Goal: Book appointment/travel/reservation

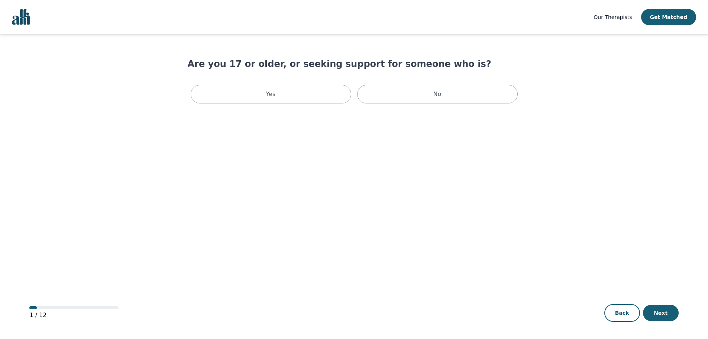
click at [308, 96] on div "Yes" at bounding box center [271, 94] width 161 height 19
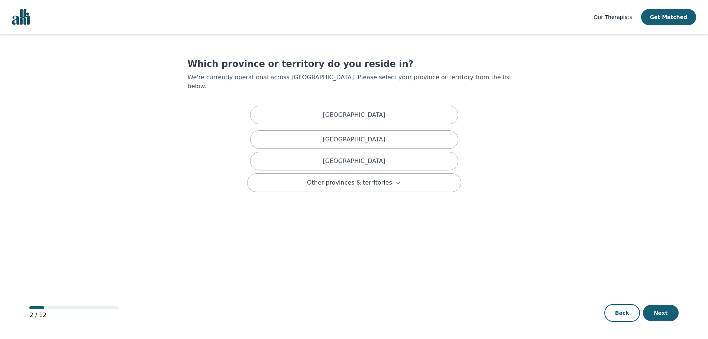
click at [313, 109] on div "[GEOGRAPHIC_DATA]" at bounding box center [354, 115] width 208 height 19
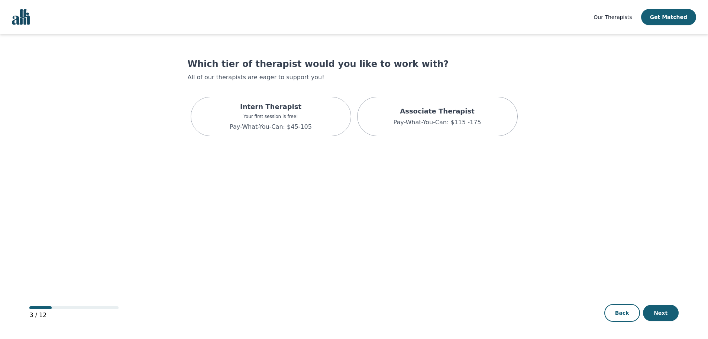
click at [431, 129] on div "Associate Therapist Pay-What-You-Can: $115 -175" at bounding box center [437, 116] width 161 height 39
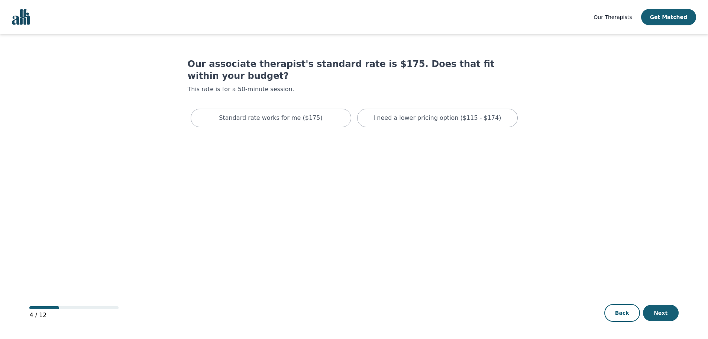
click at [418, 112] on div "I need a lower pricing option ($115 - $174)" at bounding box center [437, 118] width 161 height 19
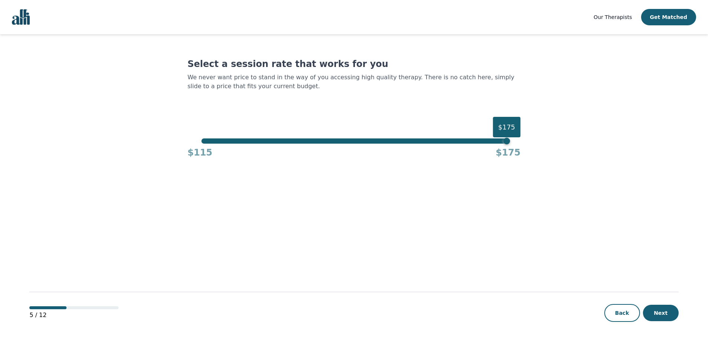
click at [512, 145] on div "$115 $175" at bounding box center [354, 151] width 333 height 15
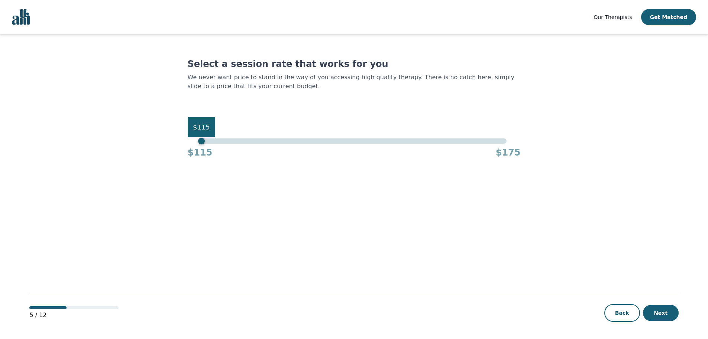
drag, startPoint x: 509, startPoint y: 142, endPoint x: 120, endPoint y: 202, distance: 393.6
click at [120, 202] on main "Select a session rate that works for you We never want price to stand in the wa…" at bounding box center [353, 186] width 649 height 305
click at [659, 305] on button "Next" at bounding box center [661, 313] width 36 height 16
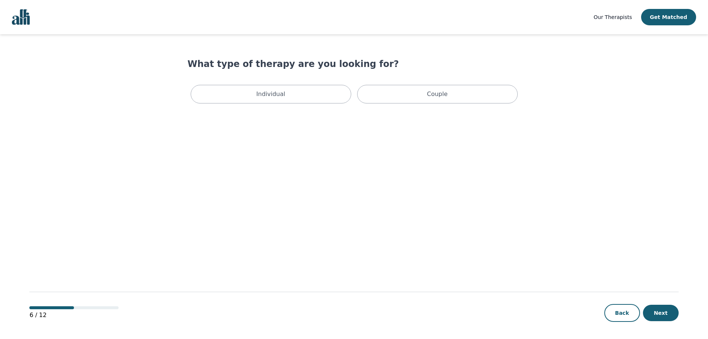
click at [219, 93] on div "Individual" at bounding box center [271, 94] width 161 height 19
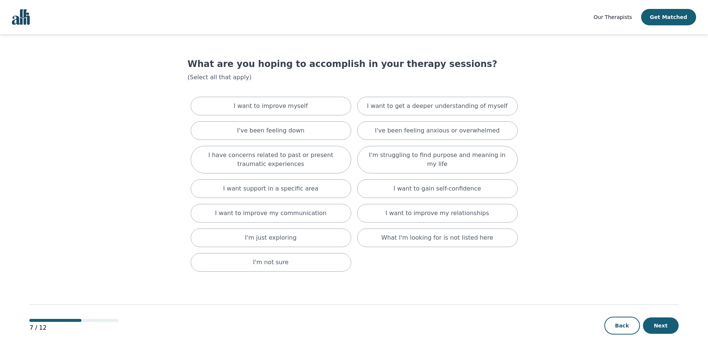
click at [319, 188] on div "I want support in a specific area" at bounding box center [271, 188] width 161 height 19
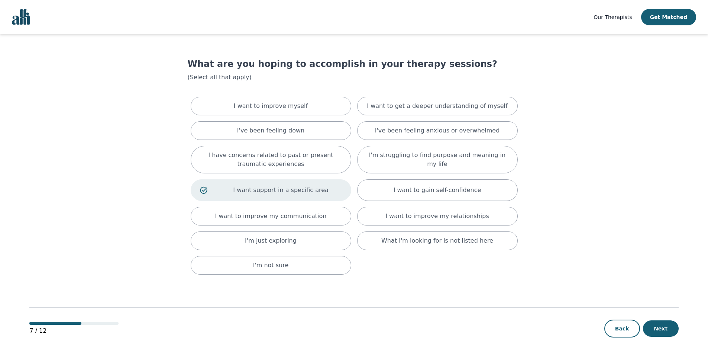
drag, startPoint x: 662, startPoint y: 326, endPoint x: 593, endPoint y: 321, distance: 69.0
click at [662, 326] on button "Next" at bounding box center [661, 328] width 36 height 16
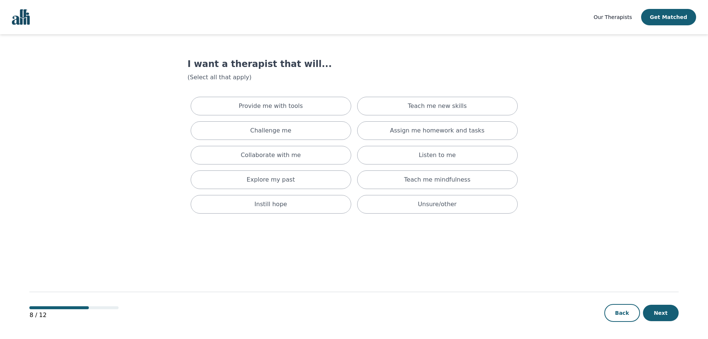
click at [425, 106] on p "Teach me new skills" at bounding box center [437, 106] width 59 height 9
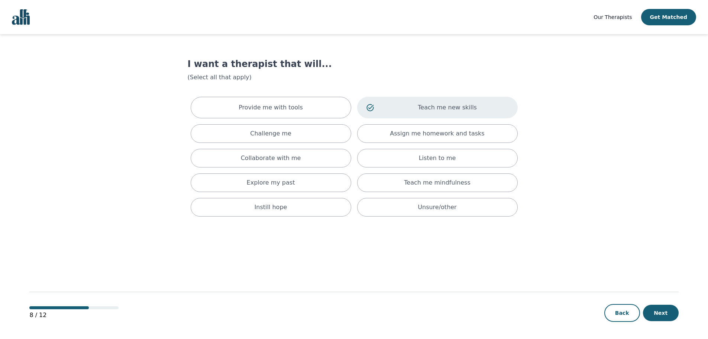
click at [318, 109] on div "Provide me with tools" at bounding box center [271, 108] width 161 height 22
click at [319, 135] on div "Challenge me" at bounding box center [271, 133] width 161 height 19
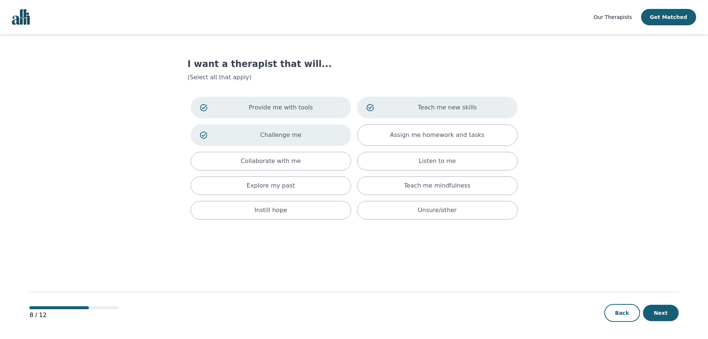
click at [370, 132] on div "Assign me homework and tasks" at bounding box center [437, 135] width 161 height 22
drag, startPoint x: 319, startPoint y: 165, endPoint x: 355, endPoint y: 163, distance: 35.8
click at [322, 165] on div "Collaborate with me" at bounding box center [271, 161] width 161 height 19
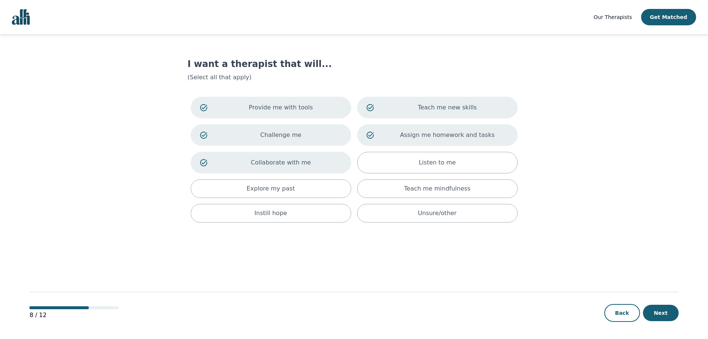
drag, startPoint x: 384, startPoint y: 165, endPoint x: 377, endPoint y: 169, distance: 8.3
click at [384, 165] on div "Listen to me" at bounding box center [437, 163] width 161 height 22
drag, startPoint x: 331, startPoint y: 187, endPoint x: 395, endPoint y: 188, distance: 64.3
click at [332, 187] on div "Explore my past" at bounding box center [271, 188] width 161 height 19
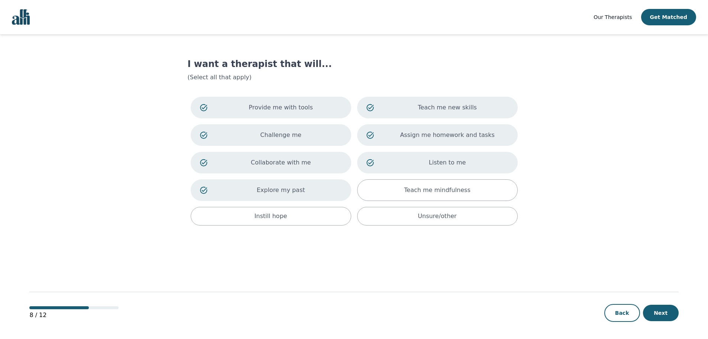
drag, startPoint x: 406, startPoint y: 189, endPoint x: 338, endPoint y: 206, distance: 69.7
click at [406, 189] on div "Teach me mindfulness" at bounding box center [437, 190] width 161 height 22
click at [279, 228] on div "Provide me with tools Teach me new skills Challenge me Assign me homework and t…" at bounding box center [354, 161] width 333 height 135
drag, startPoint x: 285, startPoint y: 222, endPoint x: 319, endPoint y: 226, distance: 34.8
click at [287, 222] on div "Instill hope" at bounding box center [271, 216] width 161 height 19
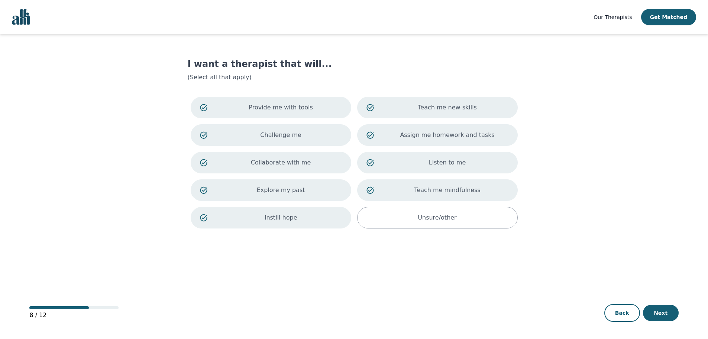
click at [667, 317] on button "Next" at bounding box center [661, 313] width 36 height 16
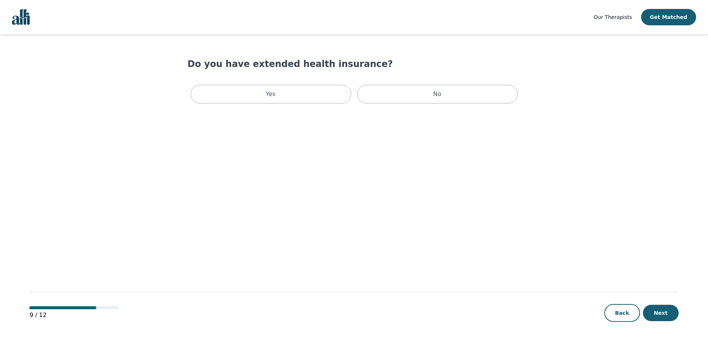
click at [425, 92] on div "No" at bounding box center [437, 94] width 161 height 19
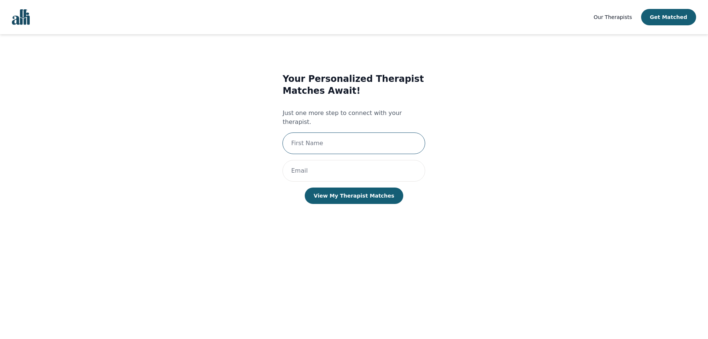
click at [318, 135] on input "text" at bounding box center [354, 143] width 143 height 22
type input "Julie"
type input "whitefacedmonkey@gmail.com"
click at [372, 187] on button "View My Therapist Matches" at bounding box center [354, 195] width 99 height 16
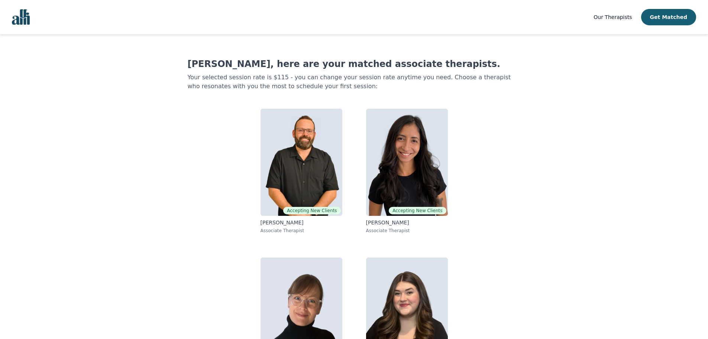
click at [300, 156] on img at bounding box center [302, 162] width 82 height 107
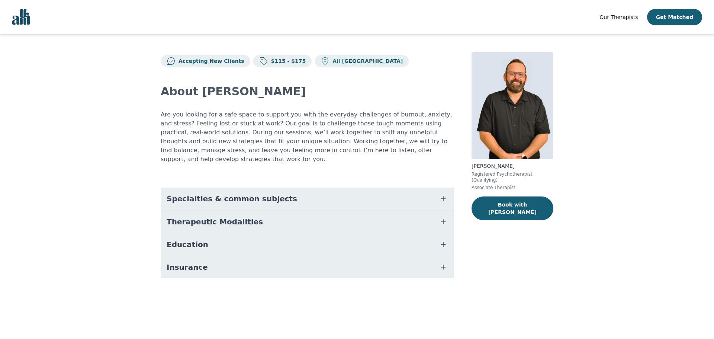
click at [276, 187] on button "Specialties & common subjects" at bounding box center [307, 198] width 293 height 22
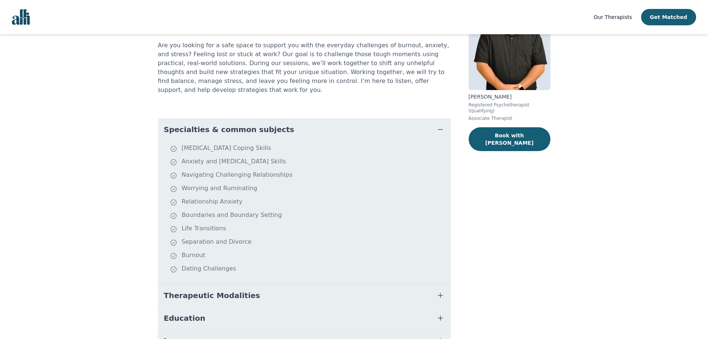
scroll to position [109, 0]
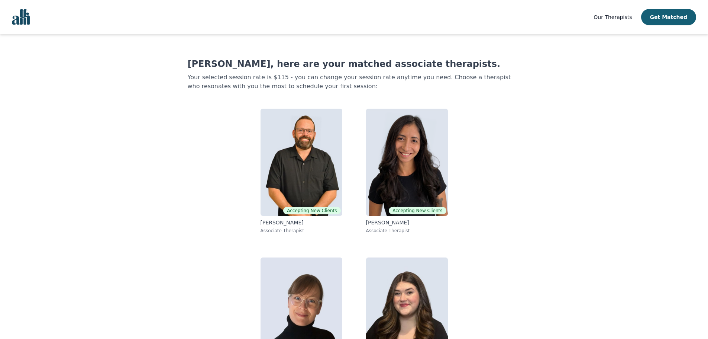
click at [386, 189] on img at bounding box center [407, 162] width 82 height 107
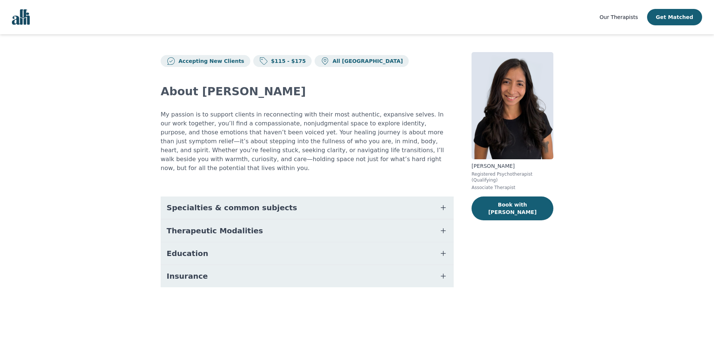
click at [249, 202] on span "Specialties & common subjects" at bounding box center [232, 207] width 131 height 10
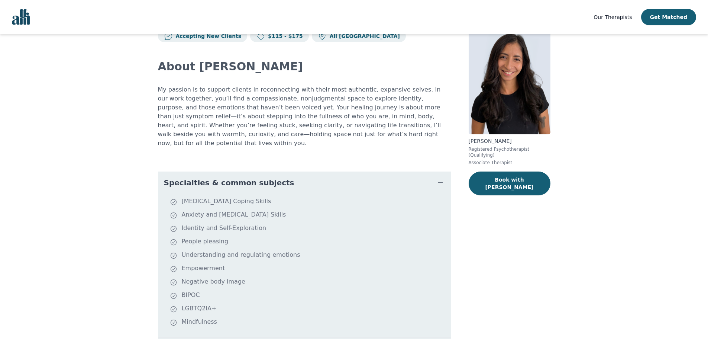
scroll to position [37, 0]
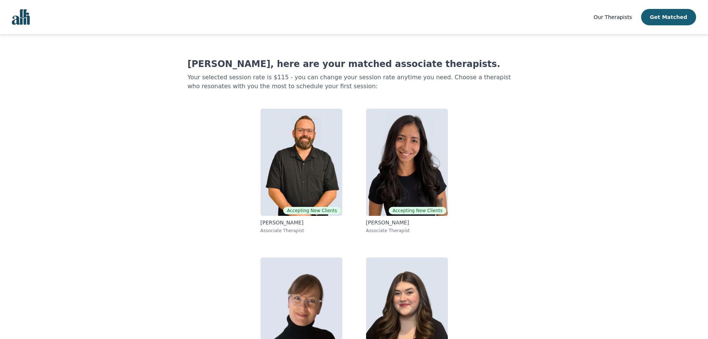
click at [295, 286] on img at bounding box center [302, 310] width 82 height 107
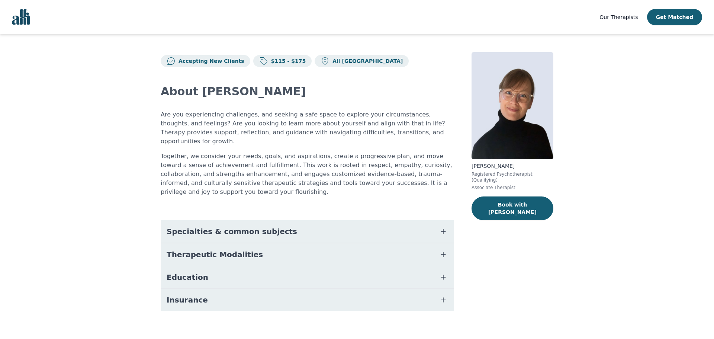
click at [227, 226] on span "Specialties & common subjects" at bounding box center [232, 231] width 131 height 10
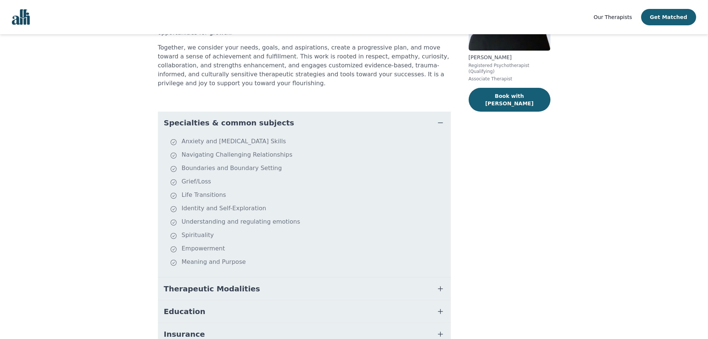
scroll to position [133, 0]
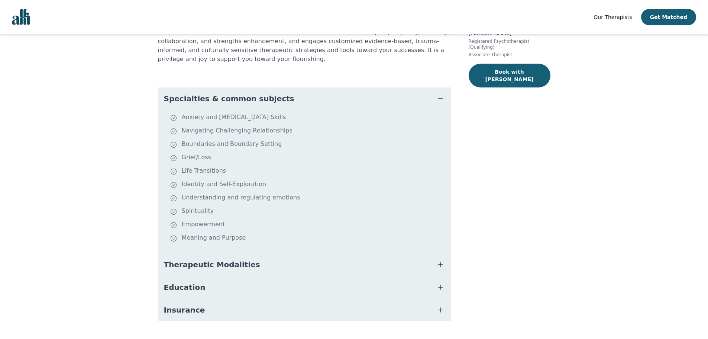
click at [260, 253] on button "Therapeutic Modalities" at bounding box center [304, 264] width 293 height 22
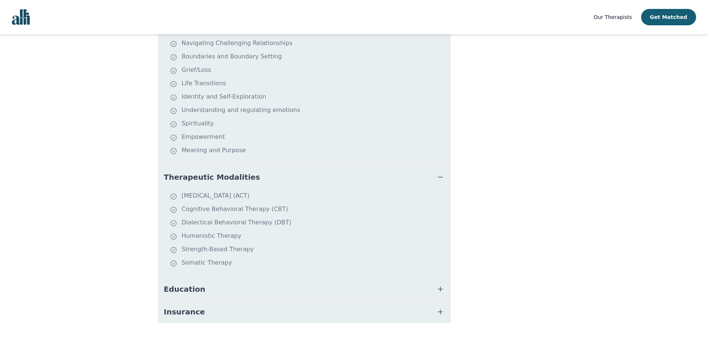
scroll to position [222, 0]
click at [223, 276] on button "Education" at bounding box center [304, 287] width 293 height 22
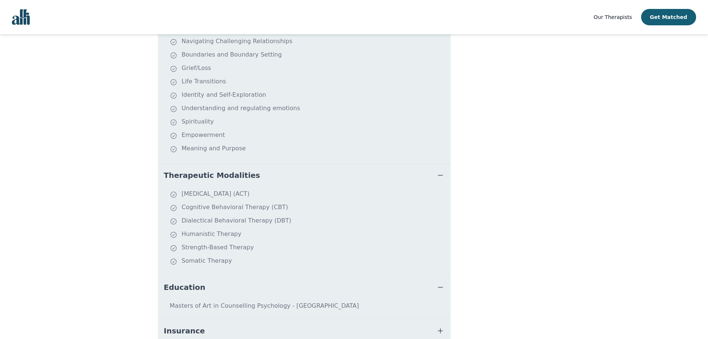
click at [219, 319] on button "Insurance" at bounding box center [304, 330] width 293 height 22
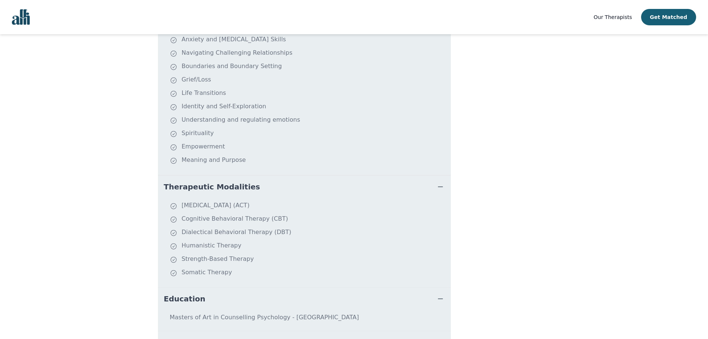
scroll to position [0, 0]
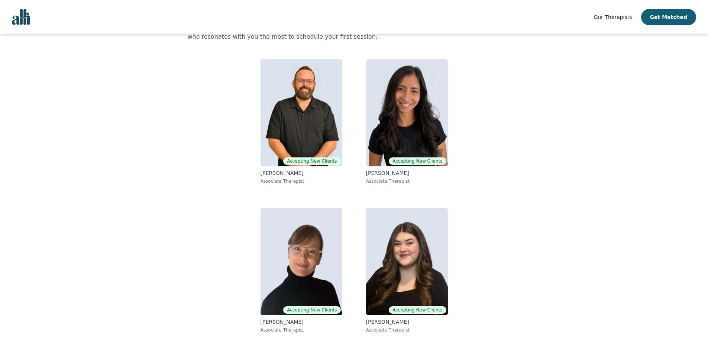
click at [389, 232] on img at bounding box center [407, 261] width 82 height 107
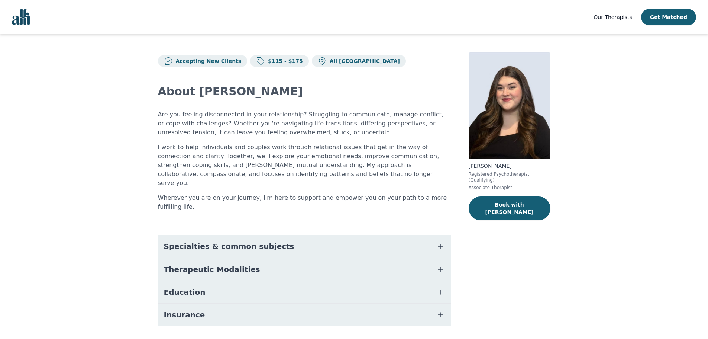
click at [228, 241] on span "Specialties & common subjects" at bounding box center [229, 246] width 131 height 10
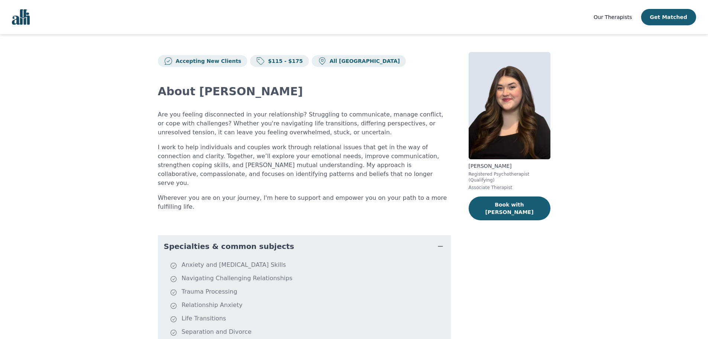
click at [669, 19] on button "Get Matched" at bounding box center [668, 17] width 55 height 16
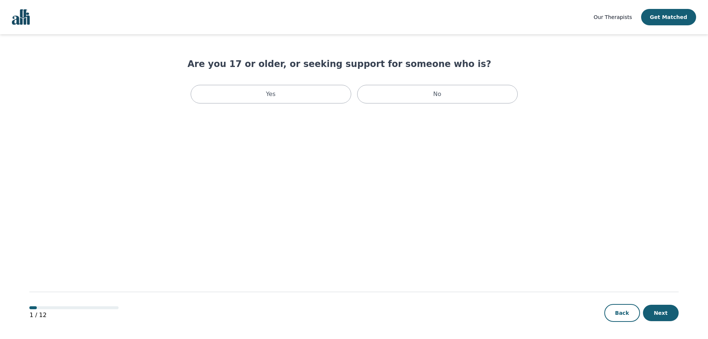
click at [275, 100] on div "Yes" at bounding box center [271, 94] width 161 height 19
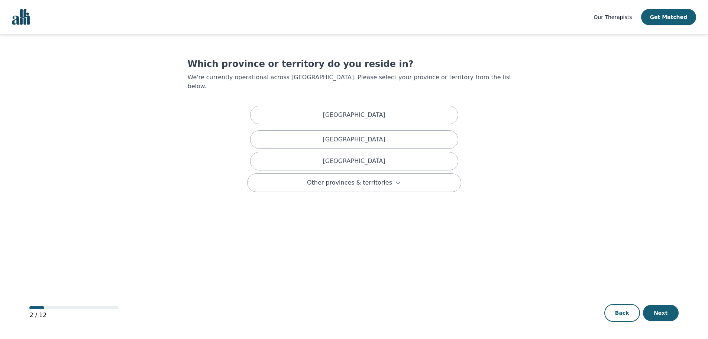
click at [315, 111] on div "[GEOGRAPHIC_DATA]" at bounding box center [354, 115] width 208 height 19
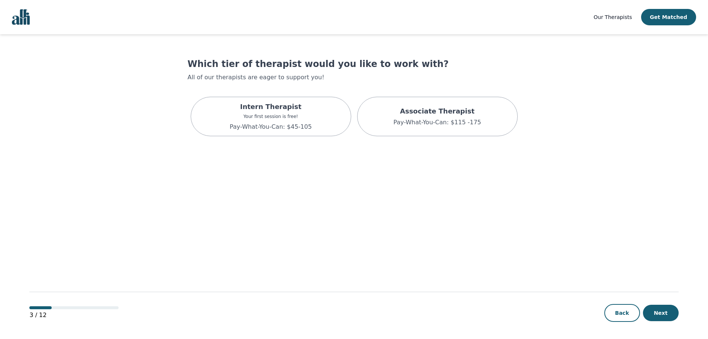
click at [291, 115] on p "Your first session is free!" at bounding box center [271, 116] width 82 height 6
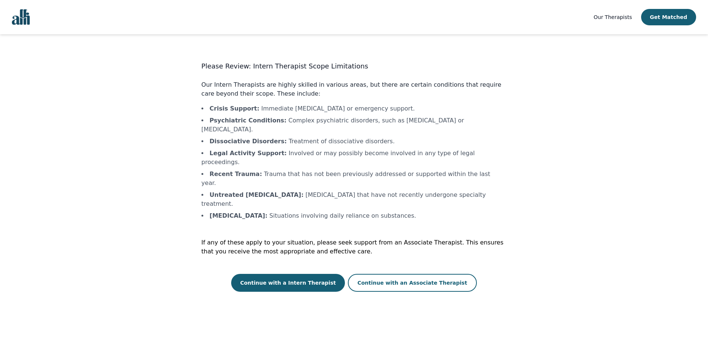
click at [275, 274] on button "Continue with a Intern Therapist" at bounding box center [288, 283] width 114 height 18
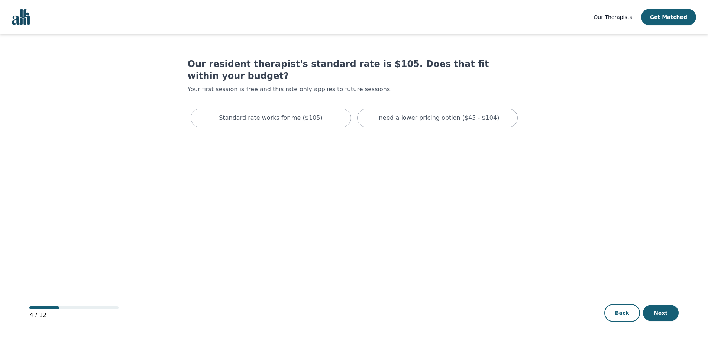
click at [408, 113] on p "I need a lower pricing option ($45 - $104)" at bounding box center [438, 117] width 124 height 9
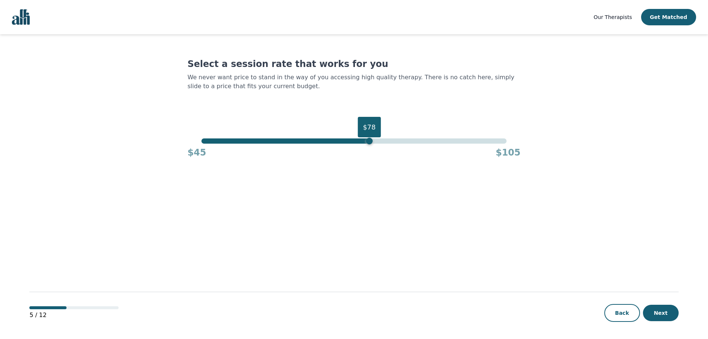
drag, startPoint x: 507, startPoint y: 142, endPoint x: 370, endPoint y: 146, distance: 137.7
click at [370, 146] on div "$78 $45 $105" at bounding box center [354, 148] width 333 height 20
drag, startPoint x: 370, startPoint y: 141, endPoint x: 358, endPoint y: 143, distance: 12.2
click at [358, 143] on div "$76" at bounding box center [359, 141] width 7 height 7
click at [664, 310] on button "Next" at bounding box center [661, 313] width 36 height 16
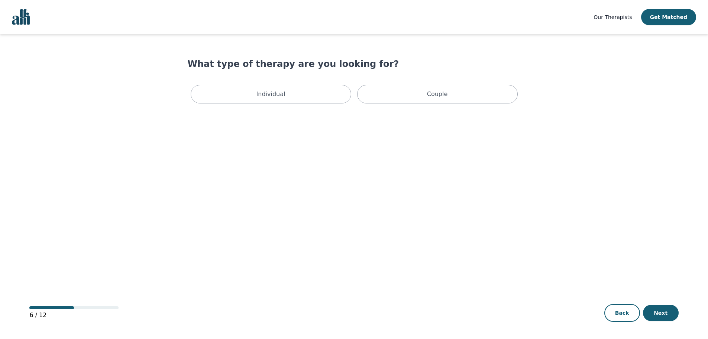
click at [312, 97] on div "Individual" at bounding box center [271, 94] width 161 height 19
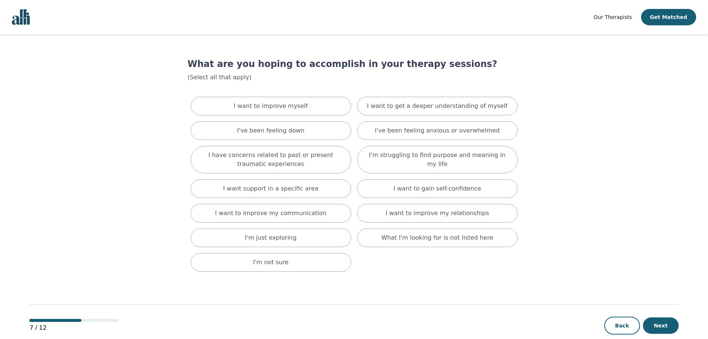
click at [283, 103] on p "I want to improve myself" at bounding box center [271, 106] width 74 height 9
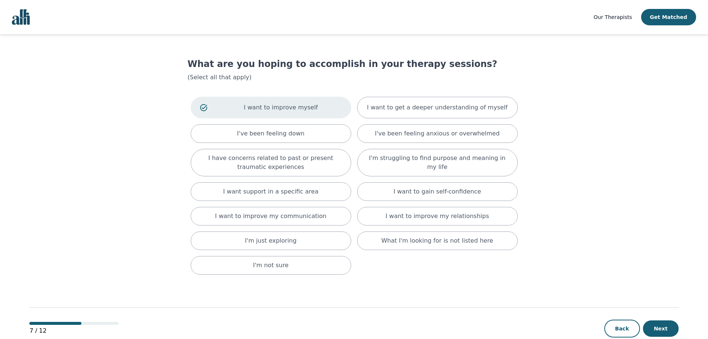
click at [653, 329] on button "Next" at bounding box center [661, 328] width 36 height 16
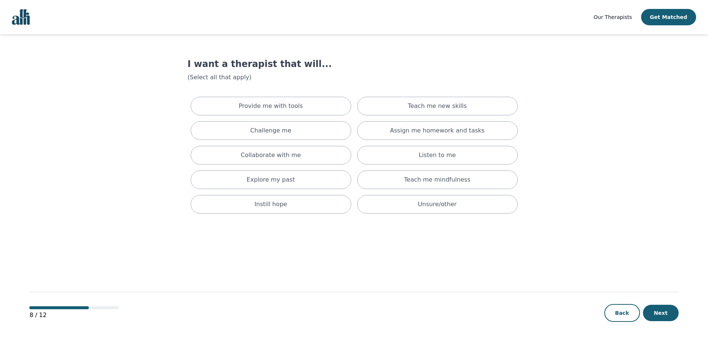
click at [278, 102] on p "Provide me with tools" at bounding box center [271, 106] width 64 height 9
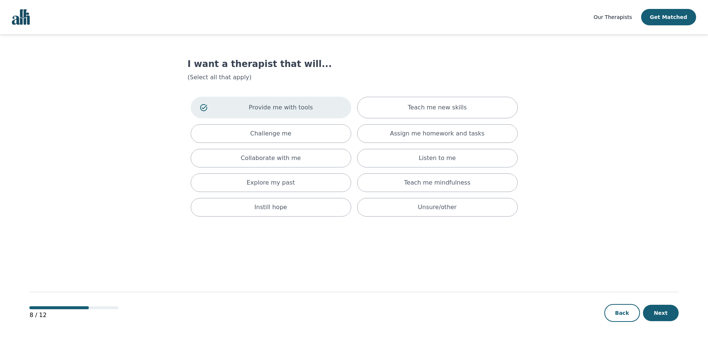
click at [394, 110] on div "Teach me new skills" at bounding box center [437, 108] width 161 height 22
click at [662, 314] on button "Next" at bounding box center [661, 313] width 36 height 16
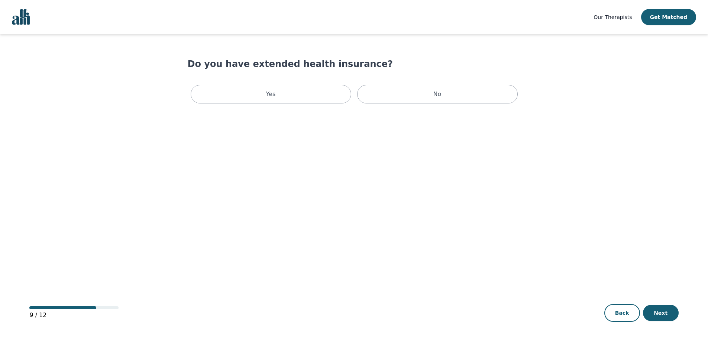
click at [410, 90] on div "No" at bounding box center [437, 94] width 161 height 19
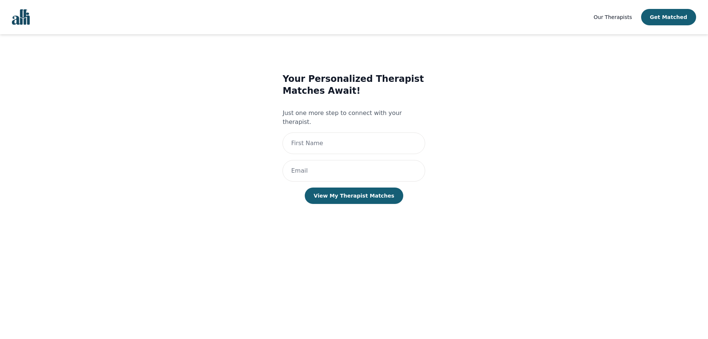
click at [614, 17] on span "Our Therapists" at bounding box center [613, 17] width 38 height 6
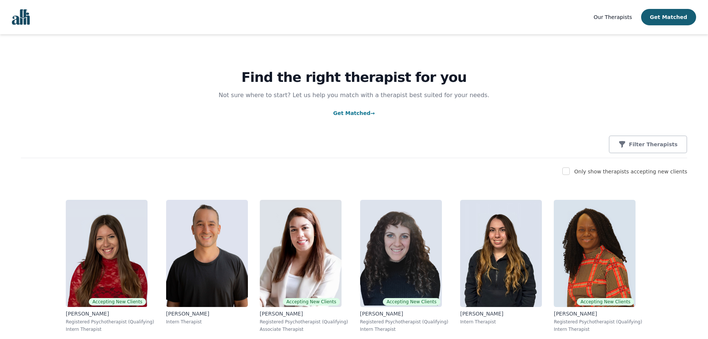
click at [656, 140] on button "Filter Therapists" at bounding box center [648, 144] width 78 height 18
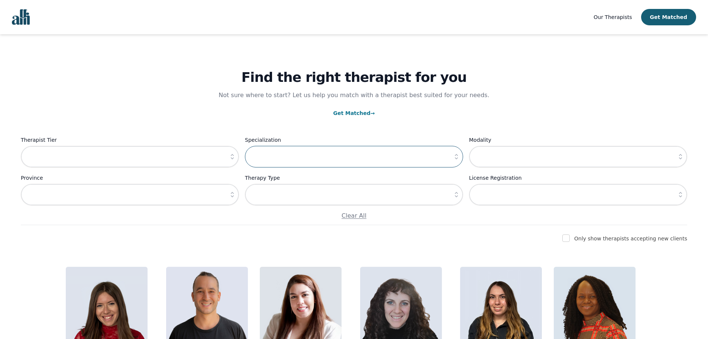
click at [283, 154] on input "text" at bounding box center [354, 157] width 218 height 22
click at [454, 162] on button "button" at bounding box center [456, 157] width 13 height 22
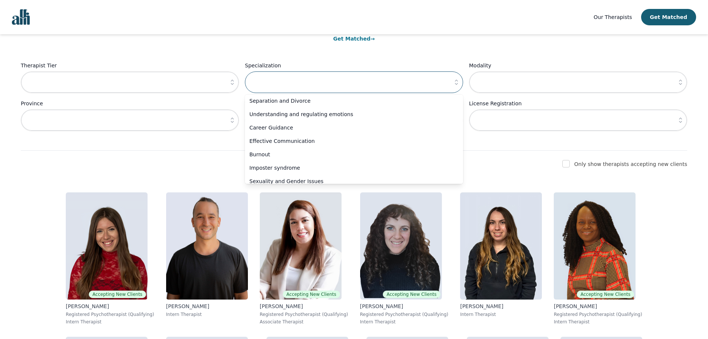
scroll to position [223, 0]
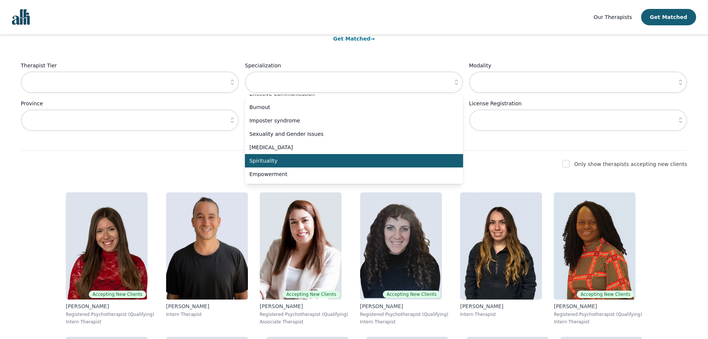
click at [350, 161] on span "Spirituality" at bounding box center [349, 160] width 200 height 7
type input "Spirituality"
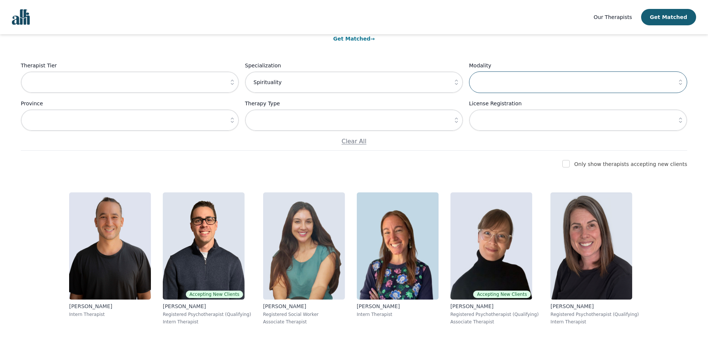
click at [507, 79] on input "text" at bounding box center [578, 82] width 218 height 22
click at [682, 83] on icon "button" at bounding box center [680, 81] width 7 height 7
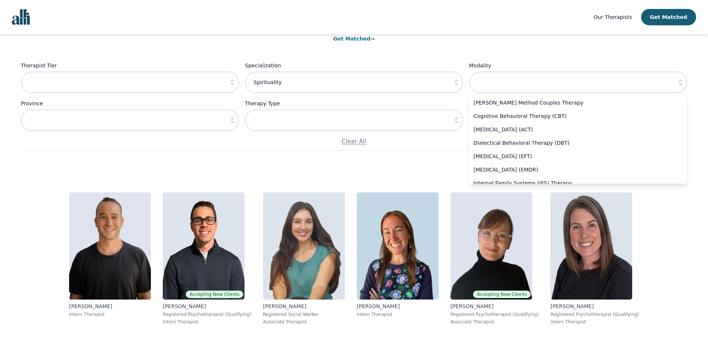
click at [586, 40] on p "Get Matched →" at bounding box center [354, 38] width 667 height 9
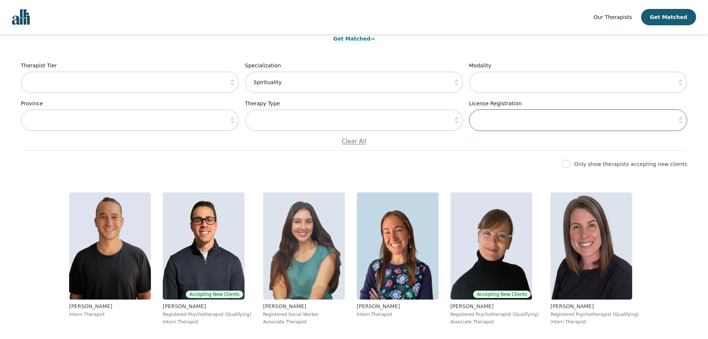
click at [524, 118] on input "text" at bounding box center [578, 120] width 218 height 22
click at [394, 121] on input "text" at bounding box center [354, 120] width 218 height 22
click at [456, 118] on icon "button" at bounding box center [456, 119] width 3 height 5
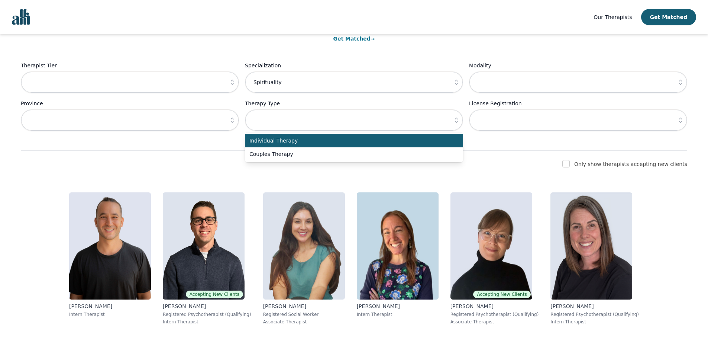
click at [446, 143] on span "Individual Therapy" at bounding box center [349, 140] width 200 height 7
type input "Individual Therapy"
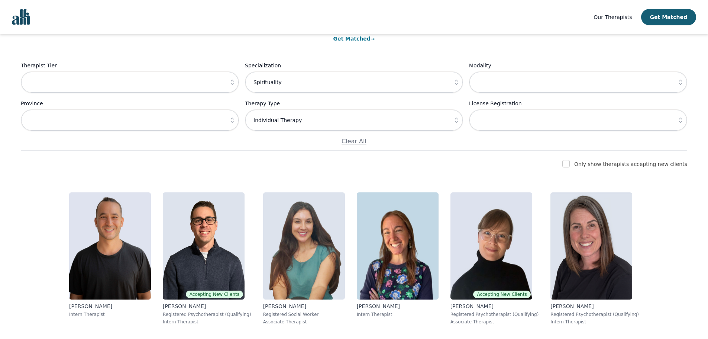
click at [679, 119] on icon "button" at bounding box center [680, 119] width 7 height 7
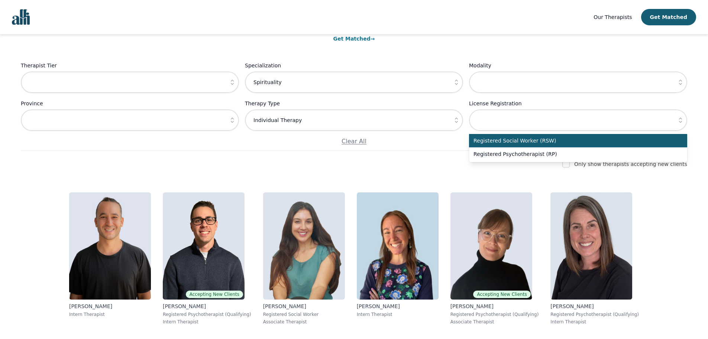
click at [679, 119] on icon "button" at bounding box center [680, 119] width 7 height 7
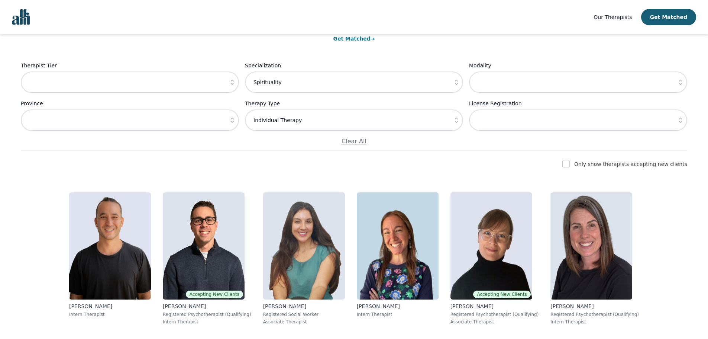
click at [680, 84] on icon "button" at bounding box center [680, 81] width 7 height 7
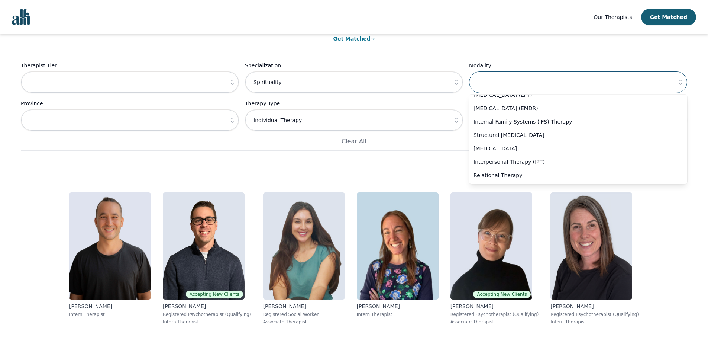
scroll to position [74, 0]
click at [439, 54] on div "Find the right therapist for you Not sure where to start? Let us help you match…" at bounding box center [354, 55] width 667 height 191
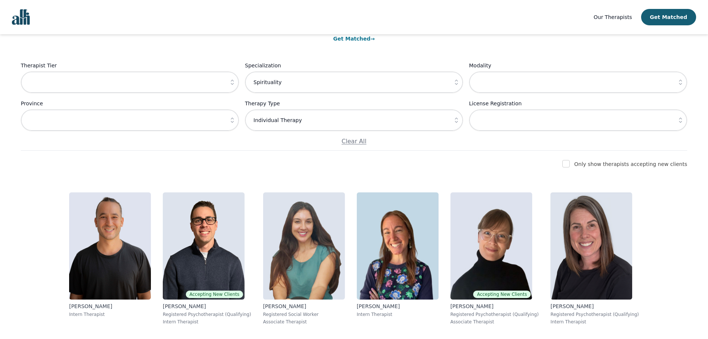
scroll to position [102, 0]
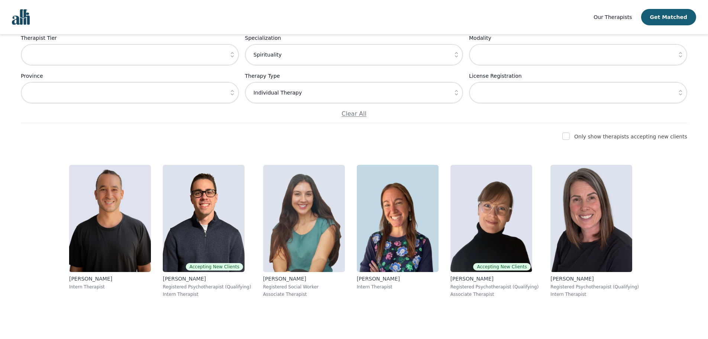
click at [102, 256] on img at bounding box center [110, 218] width 82 height 107
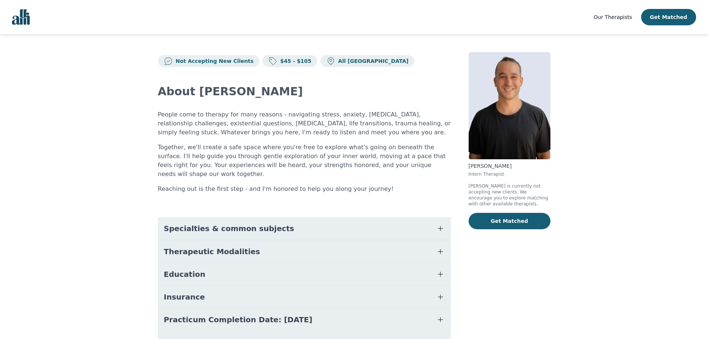
scroll to position [37, 0]
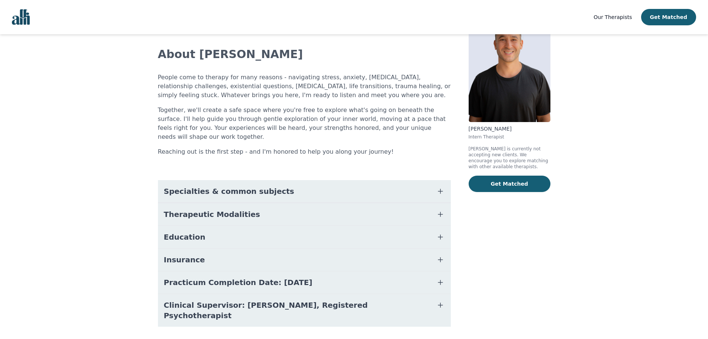
click at [295, 181] on button "Specialties & common subjects" at bounding box center [304, 191] width 293 height 22
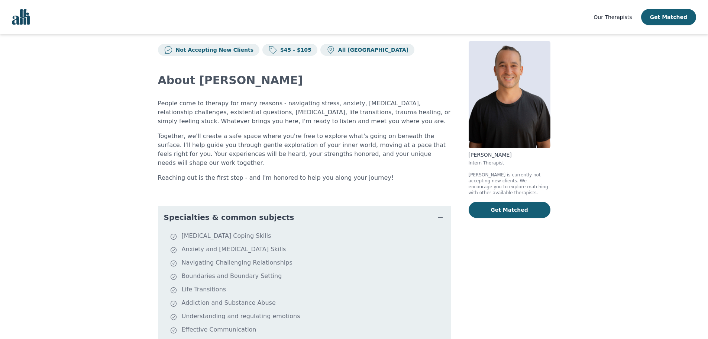
scroll to position [0, 0]
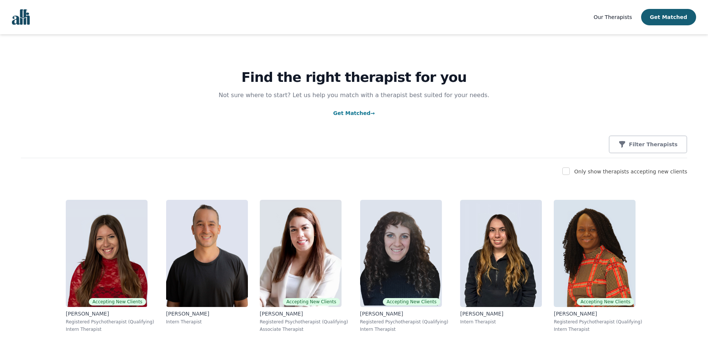
click at [664, 145] on p "Filter Therapists" at bounding box center [653, 144] width 49 height 7
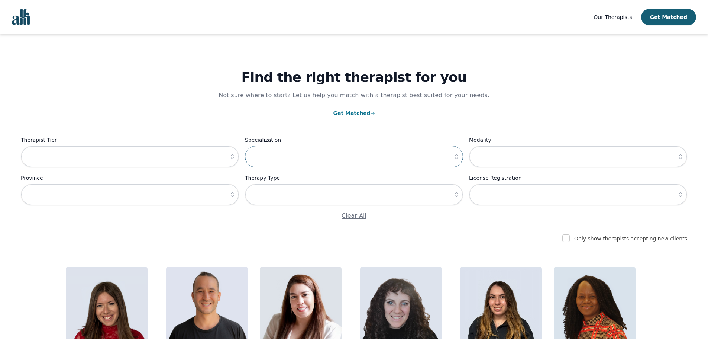
click at [426, 154] on input "text" at bounding box center [354, 157] width 218 height 22
click at [452, 158] on button "button" at bounding box center [456, 157] width 13 height 22
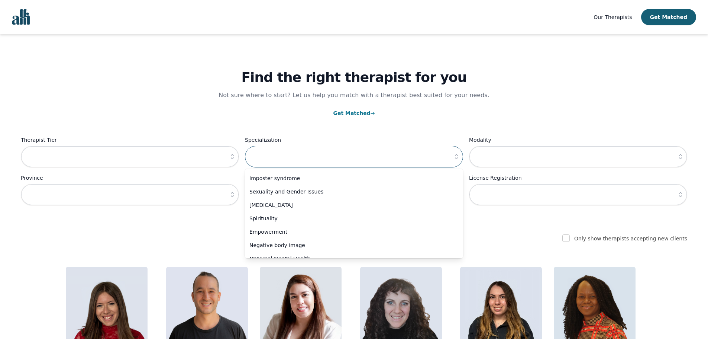
scroll to position [260, 0]
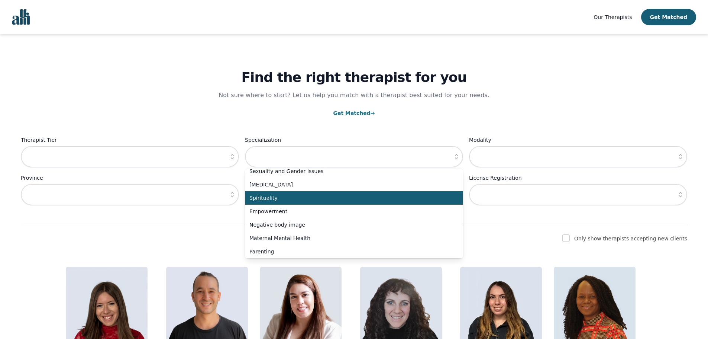
click at [338, 199] on span "Spirituality" at bounding box center [349, 197] width 200 height 7
type input "Spirituality"
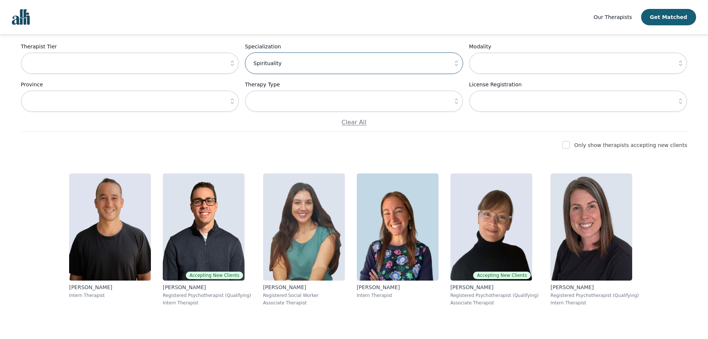
scroll to position [102, 0]
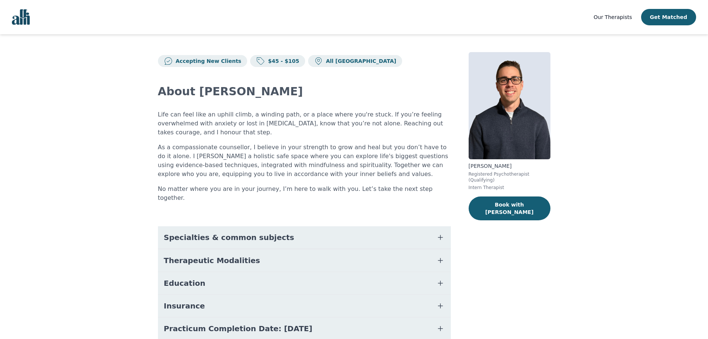
click at [232, 232] on span "Specialties & common subjects" at bounding box center [229, 237] width 131 height 10
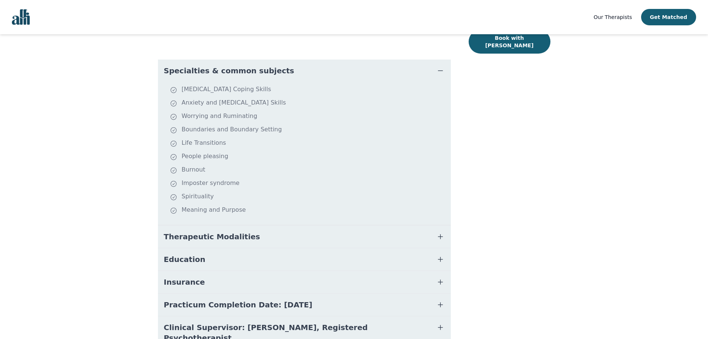
scroll to position [186, 0]
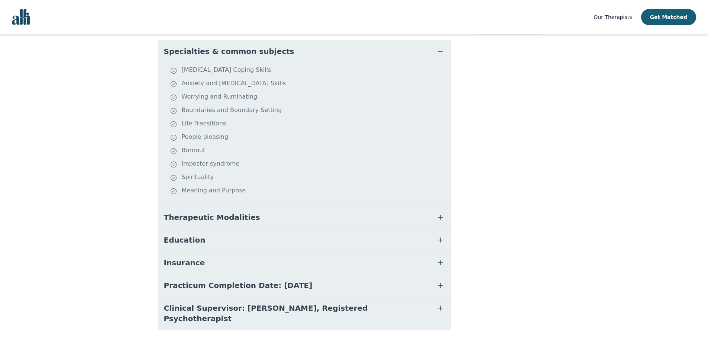
click at [292, 208] on button "Therapeutic Modalities" at bounding box center [304, 217] width 293 height 22
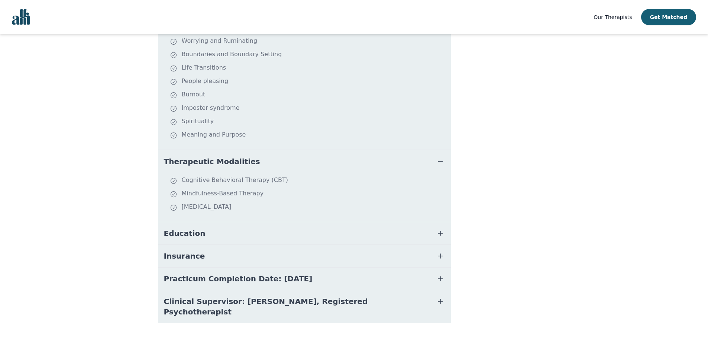
scroll to position [242, 0]
click at [250, 227] on button "Education" at bounding box center [304, 233] width 293 height 22
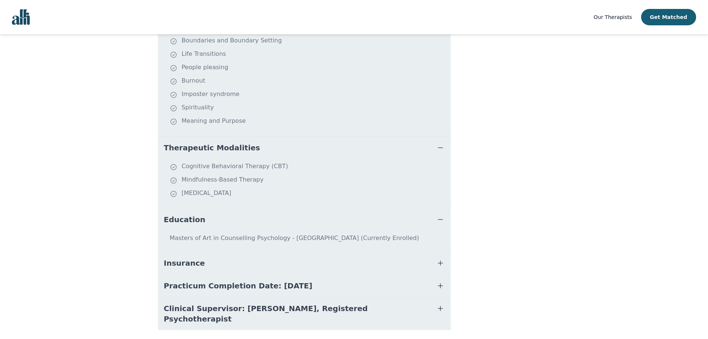
scroll to position [263, 0]
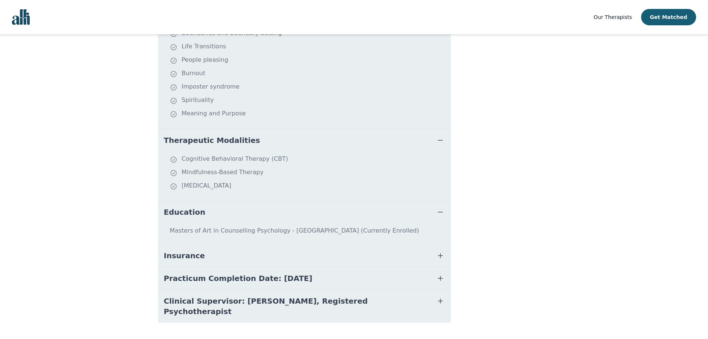
click at [338, 296] on span "Clinical Supervisor: Sabrina Khandai, Registered Psychotherapist" at bounding box center [295, 306] width 263 height 21
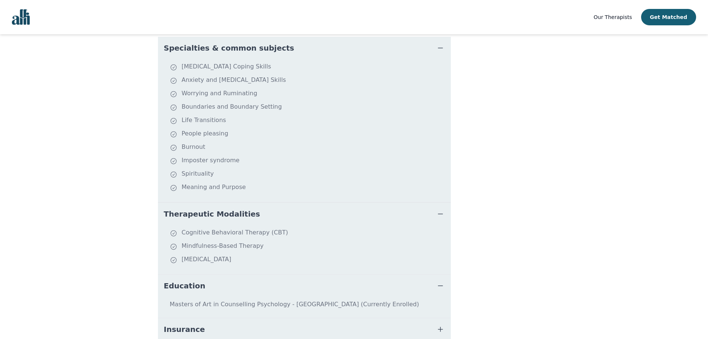
scroll to position [41, 0]
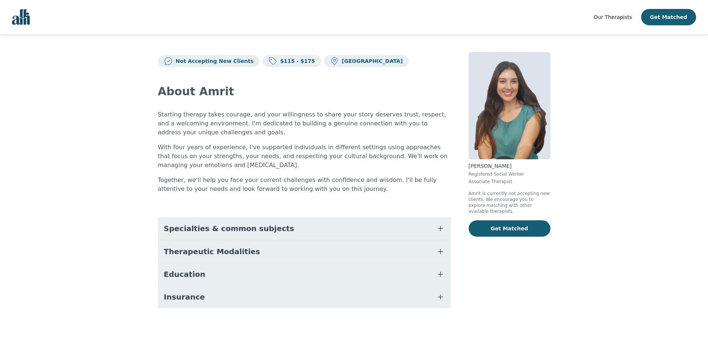
click at [254, 230] on span "Specialties & common subjects" at bounding box center [229, 228] width 131 height 10
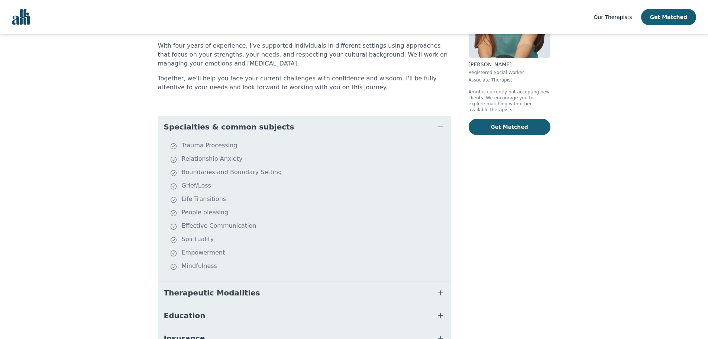
scroll to position [148, 0]
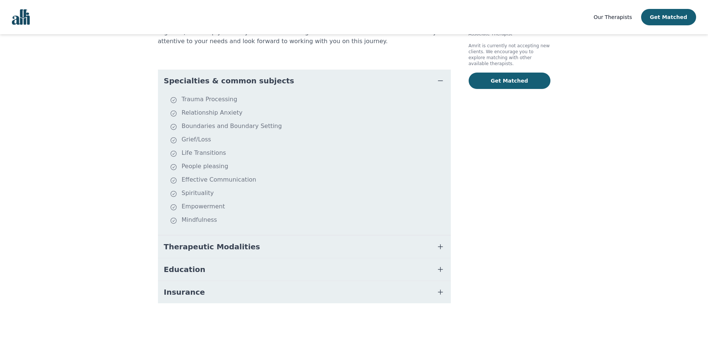
click at [303, 242] on button "Therapeutic Modalities" at bounding box center [304, 246] width 293 height 22
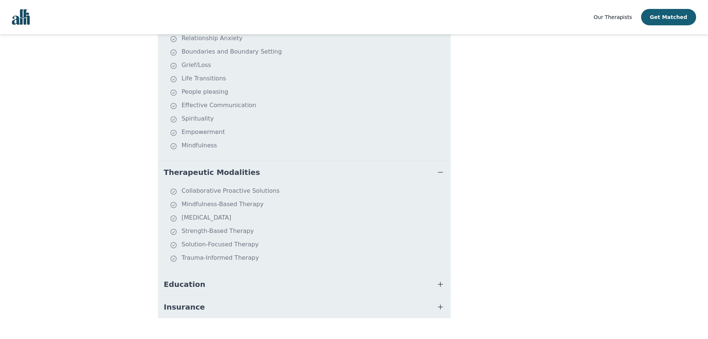
scroll to position [0, 0]
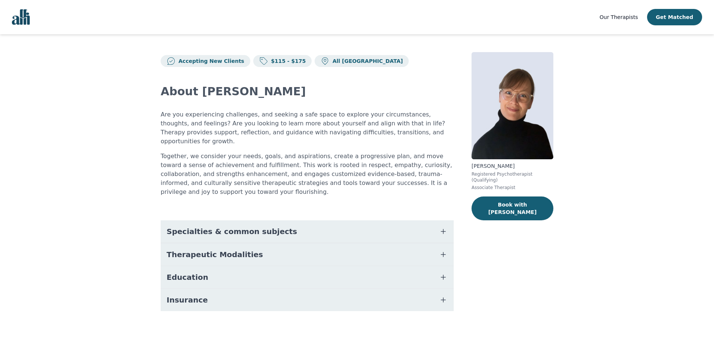
click at [297, 220] on button "Specialties & common subjects" at bounding box center [307, 231] width 293 height 22
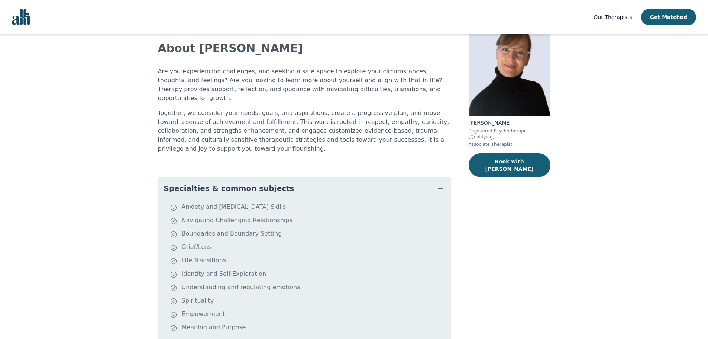
scroll to position [133, 0]
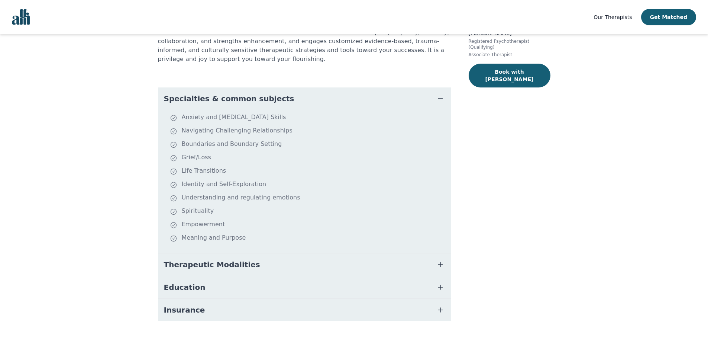
click at [277, 276] on button "Education" at bounding box center [304, 287] width 293 height 22
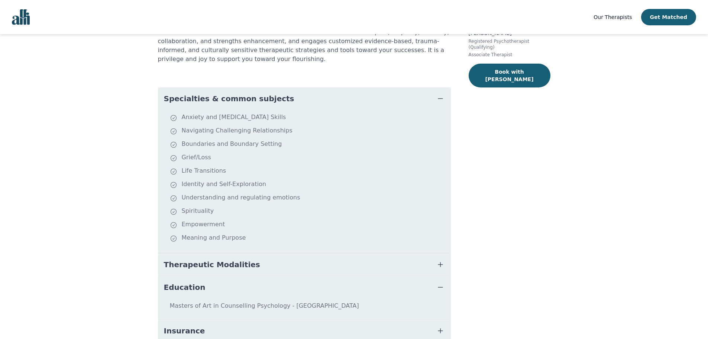
click at [268, 253] on button "Therapeutic Modalities" at bounding box center [304, 264] width 293 height 22
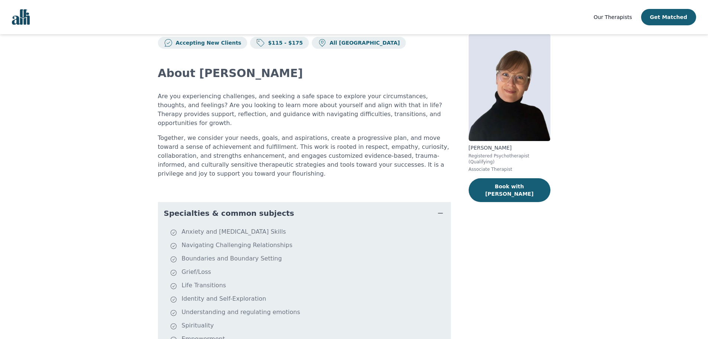
scroll to position [0, 0]
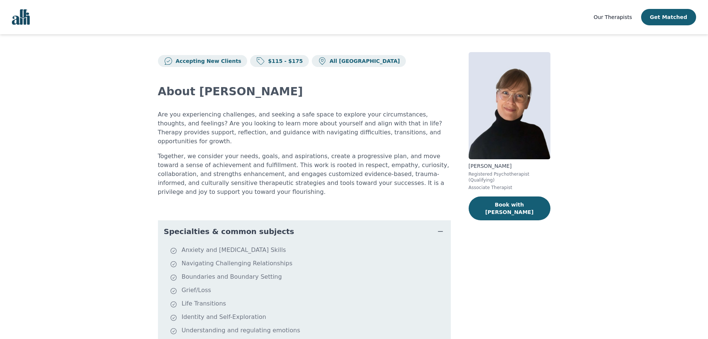
click at [495, 203] on button "Book with [PERSON_NAME]" at bounding box center [510, 208] width 82 height 24
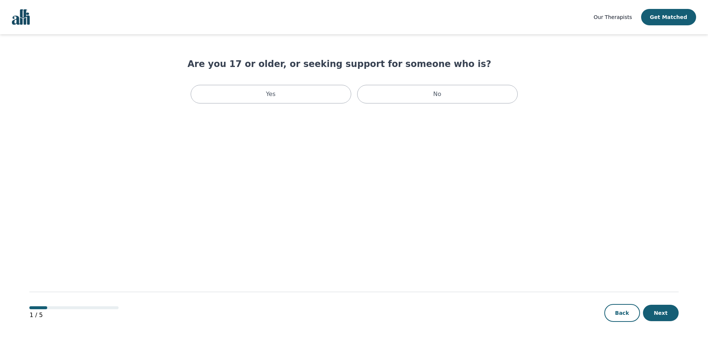
click at [270, 93] on p "Yes" at bounding box center [271, 94] width 10 height 9
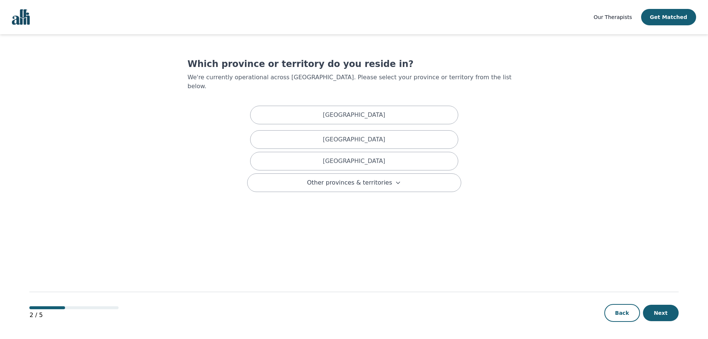
click at [657, 309] on button "Next" at bounding box center [661, 313] width 36 height 16
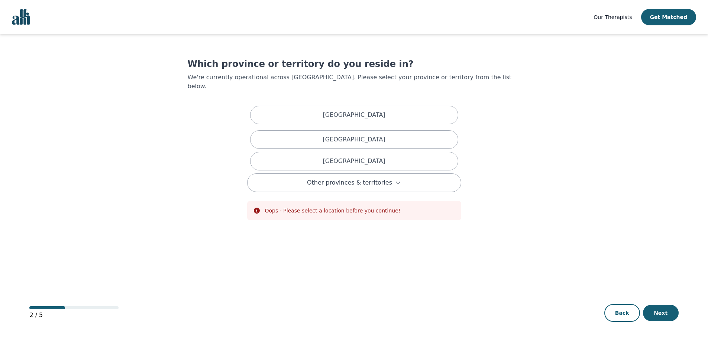
click at [355, 110] on p "[GEOGRAPHIC_DATA]" at bounding box center [354, 114] width 62 height 9
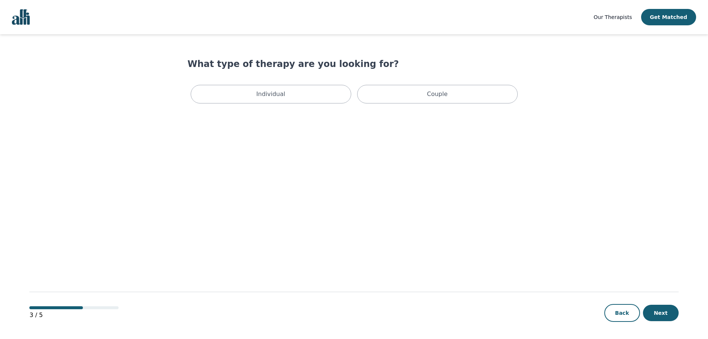
click at [264, 95] on p "Individual" at bounding box center [271, 94] width 29 height 9
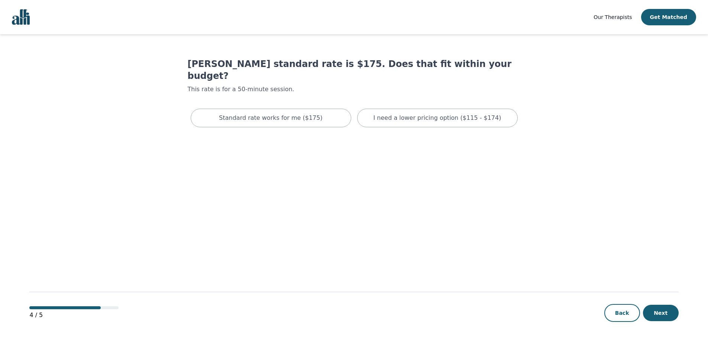
click at [409, 113] on p "I need a lower pricing option ($115 - $174)" at bounding box center [438, 117] width 128 height 9
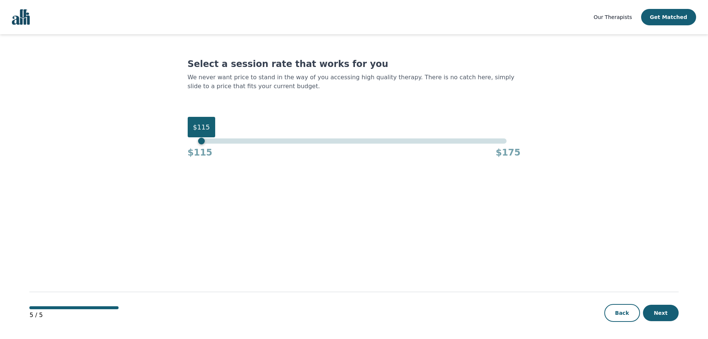
drag, startPoint x: 508, startPoint y: 143, endPoint x: 142, endPoint y: 168, distance: 366.7
click at [142, 168] on main "Select a session rate that works for you We never want price to stand in the wa…" at bounding box center [353, 186] width 649 height 305
click at [668, 313] on button "Next" at bounding box center [661, 313] width 36 height 16
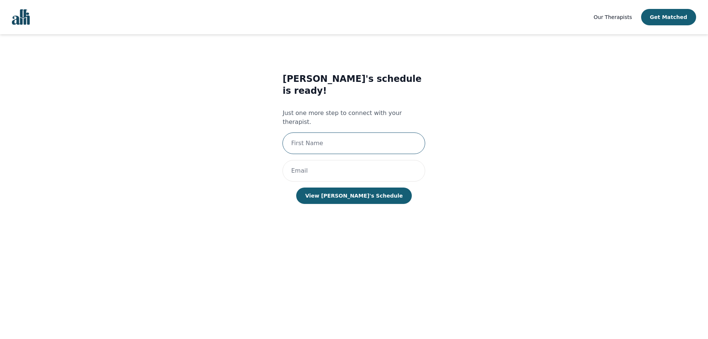
click at [312, 132] on input "text" at bounding box center [354, 143] width 143 height 22
type input "Julie"
click at [316, 160] on input "email" at bounding box center [354, 171] width 143 height 22
type input "whitefacedmonkey@gmail.com"
click at [335, 187] on button "View Angela's Schedule" at bounding box center [353, 195] width 115 height 16
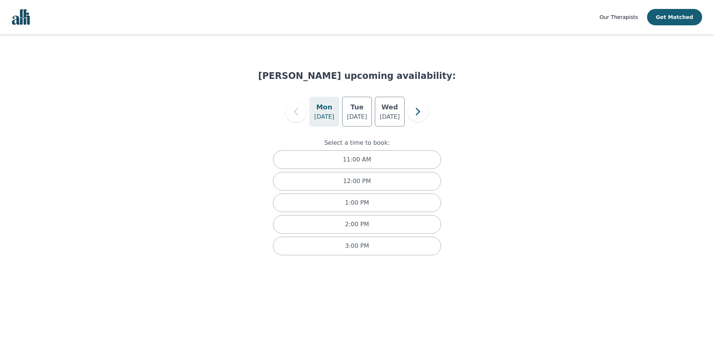
click at [365, 163] on p "11:00 AM" at bounding box center [357, 159] width 28 height 9
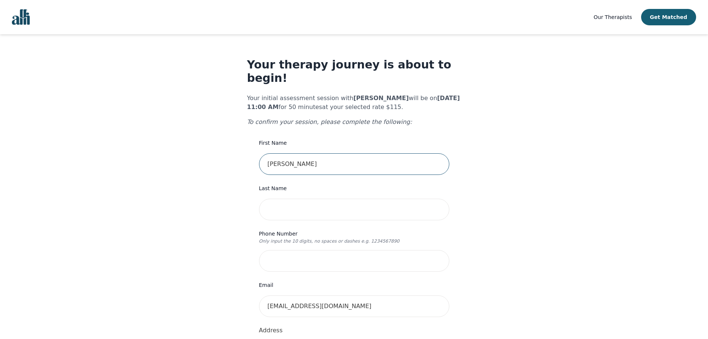
drag, startPoint x: 368, startPoint y: 170, endPoint x: 357, endPoint y: 160, distance: 14.7
click at [357, 160] on input "Julie" at bounding box center [354, 164] width 190 height 22
click at [442, 199] on input "text" at bounding box center [354, 210] width 190 height 22
type input "Bekdashe"
type input "7802335918"
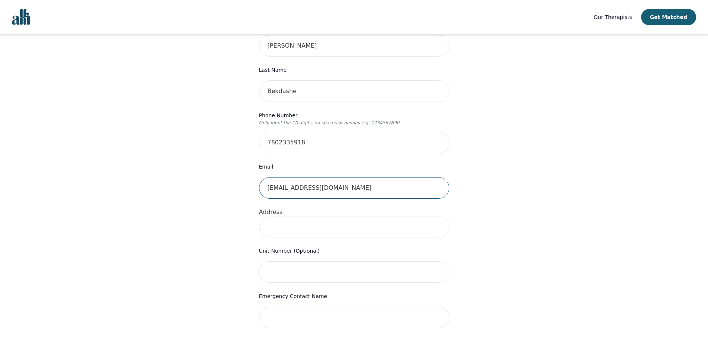
scroll to position [149, 0]
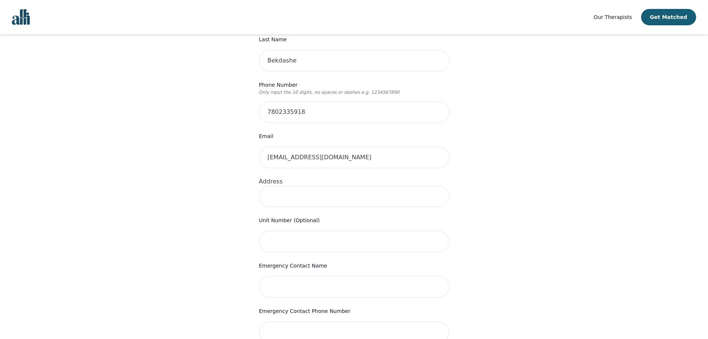
click at [279, 186] on input at bounding box center [354, 196] width 190 height 21
type input "4016 Westcliff Place SW"
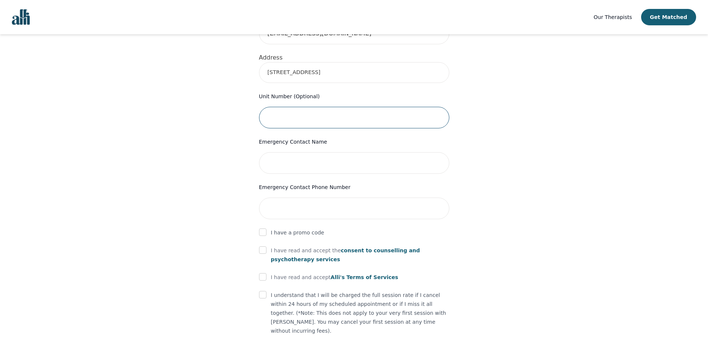
scroll to position [297, 0]
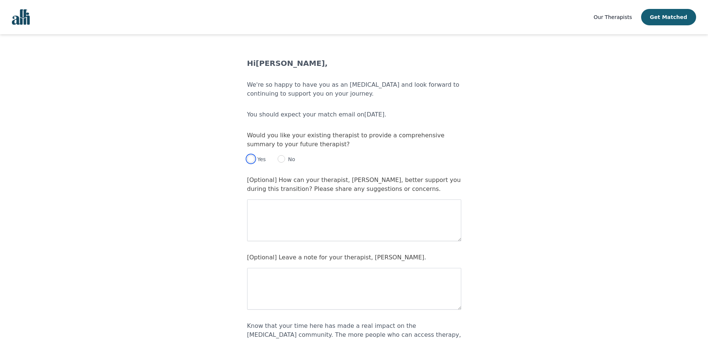
click at [251, 160] on input "radio" at bounding box center [250, 158] width 7 height 7
radio input "true"
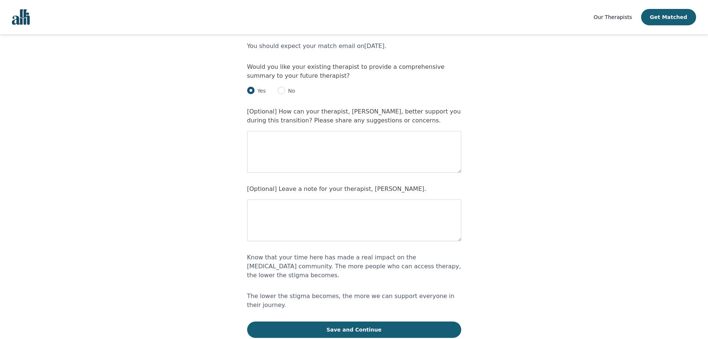
scroll to position [74, 0]
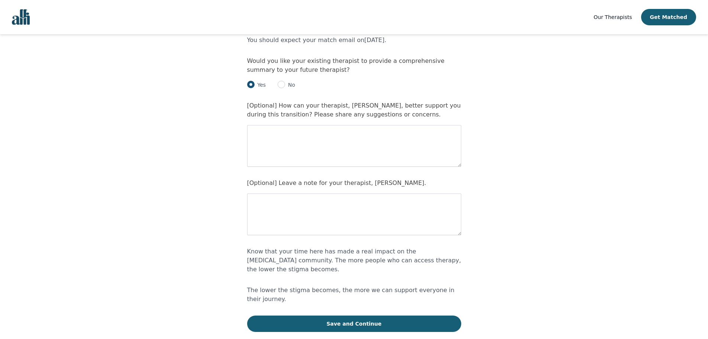
click at [293, 315] on button "Save and Continue" at bounding box center [354, 323] width 214 height 16
